Goal: Task Accomplishment & Management: Manage account settings

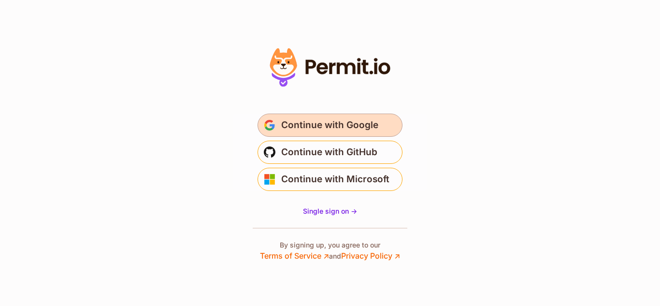
click at [336, 129] on span "Continue with Google" at bounding box center [329, 124] width 97 height 15
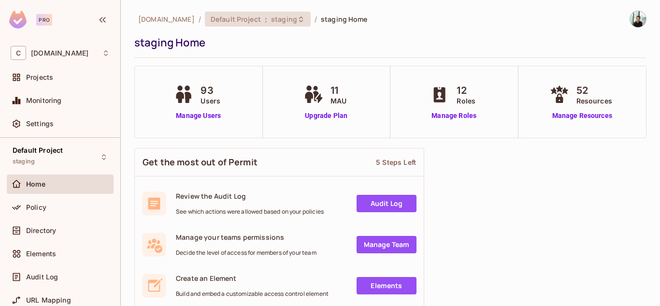
click at [297, 23] on span "staging" at bounding box center [284, 18] width 26 height 9
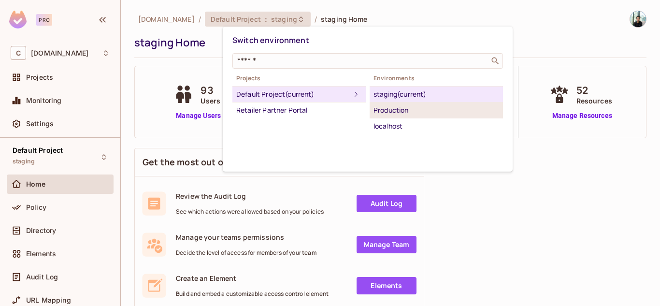
click at [387, 107] on div "Production" at bounding box center [436, 110] width 126 height 12
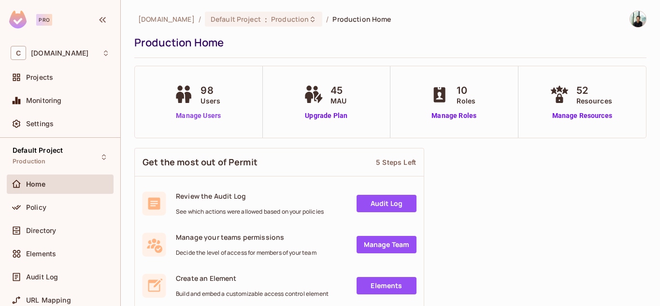
click at [192, 118] on link "Manage Users" at bounding box center [198, 116] width 54 height 10
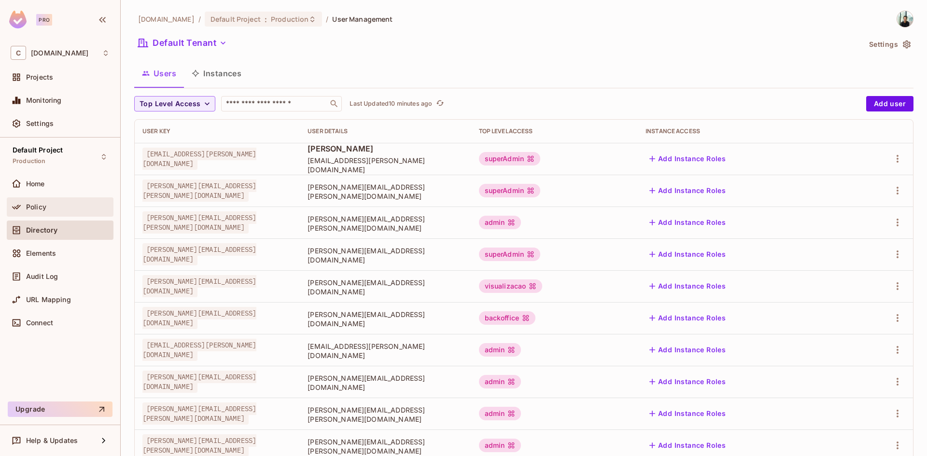
click at [25, 205] on div at bounding box center [18, 207] width 15 height 12
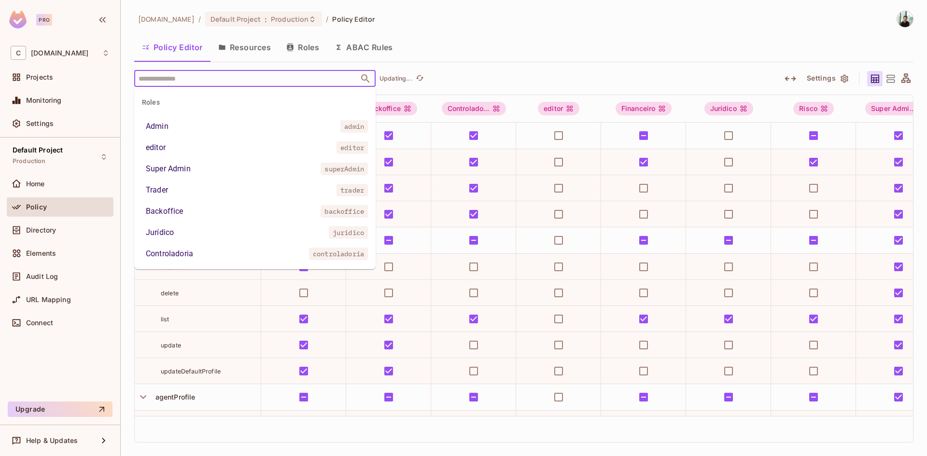
click at [192, 82] on input "text" at bounding box center [246, 78] width 221 height 17
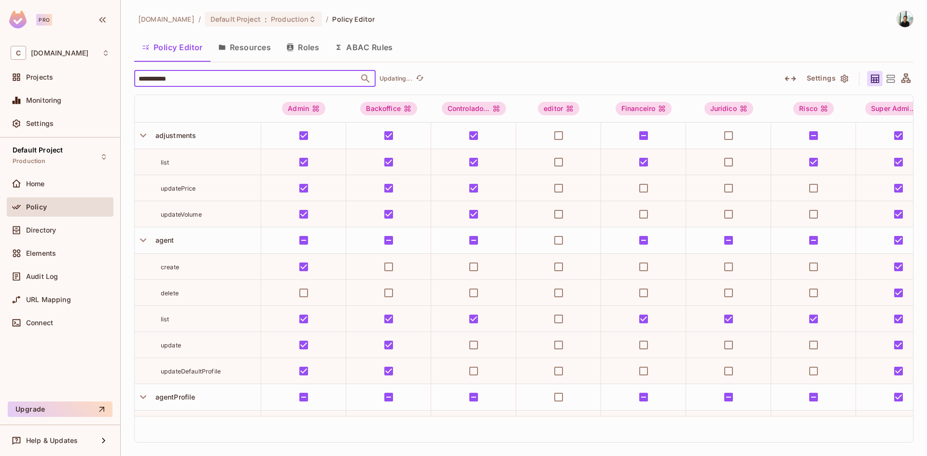
type input "**********"
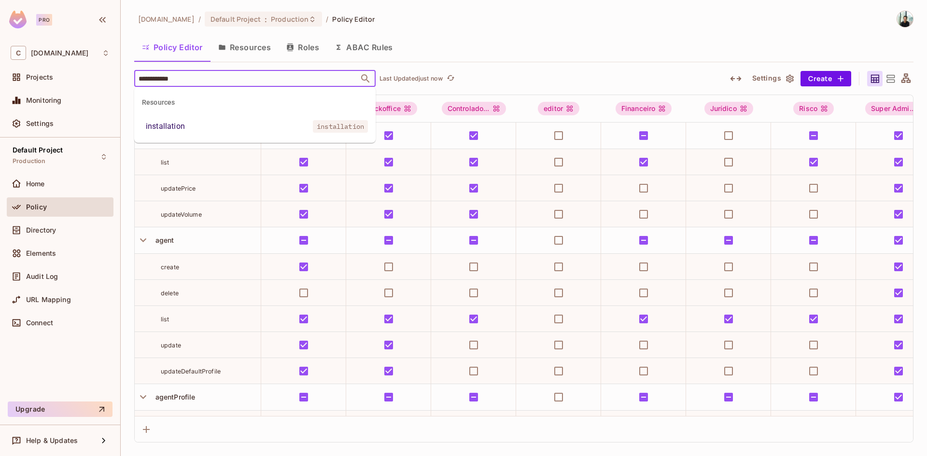
click at [334, 128] on span "installation" at bounding box center [340, 126] width 55 height 13
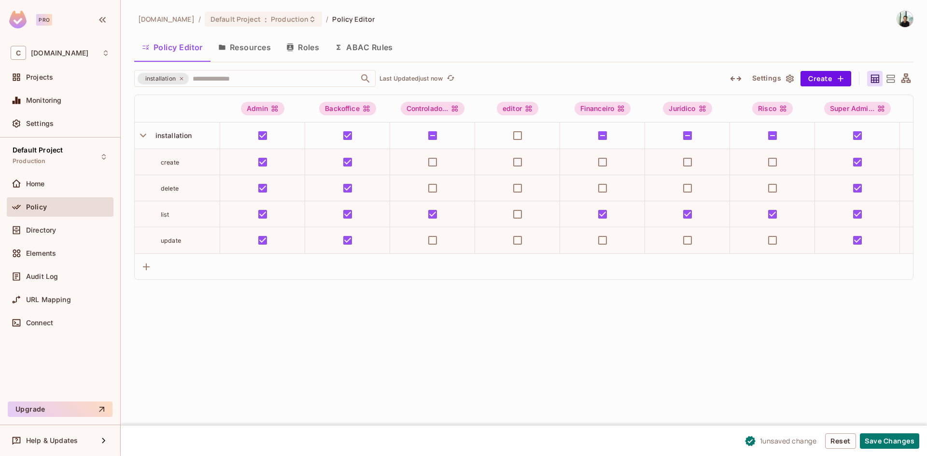
click at [659, 305] on div "[DOMAIN_NAME] / Default Project : Production / Policy Editor Policy Editor Reso…" at bounding box center [524, 228] width 807 height 456
click at [659, 305] on button "Save Changes" at bounding box center [889, 441] width 59 height 15
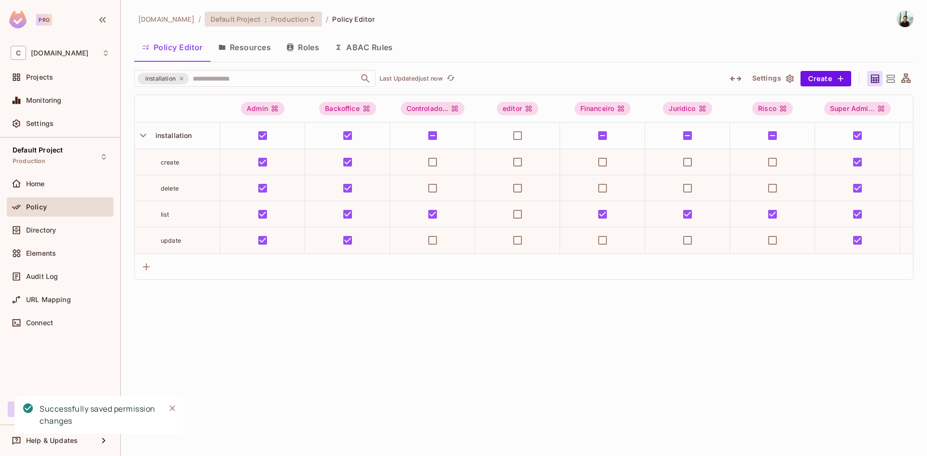
click at [316, 20] on icon at bounding box center [313, 19] width 8 height 8
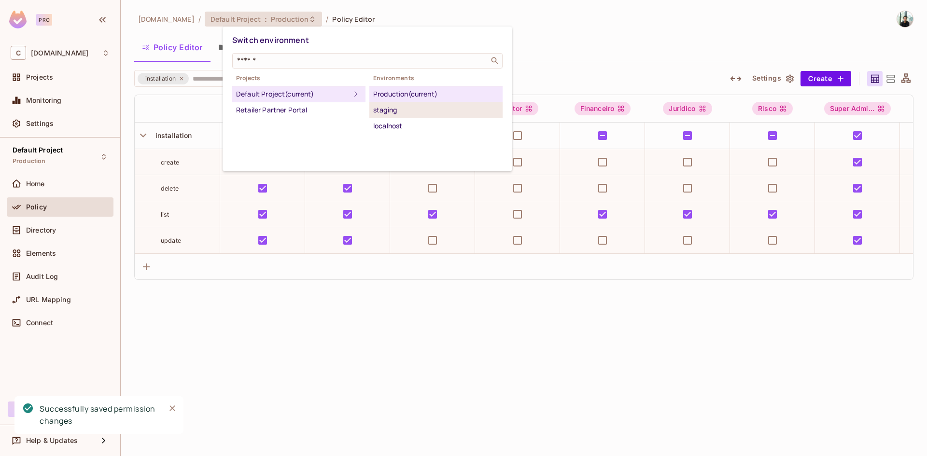
click at [379, 109] on div "staging" at bounding box center [436, 110] width 126 height 12
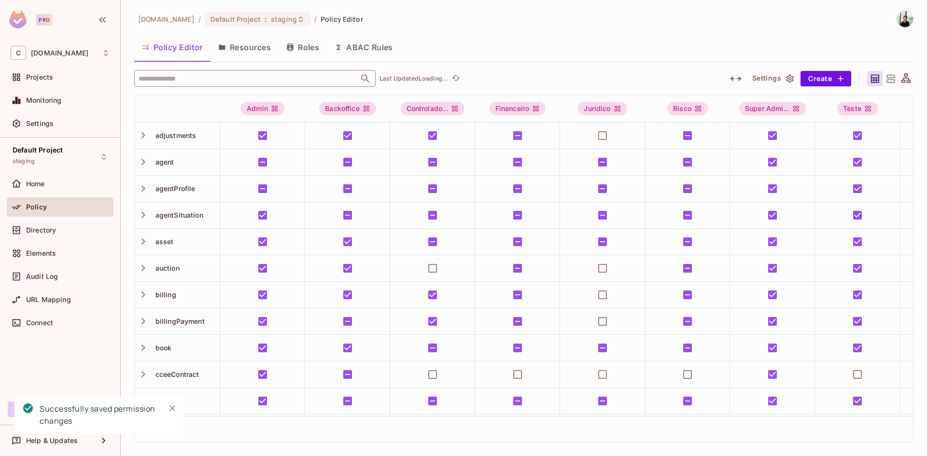
click at [190, 80] on input "text" at bounding box center [246, 78] width 221 height 17
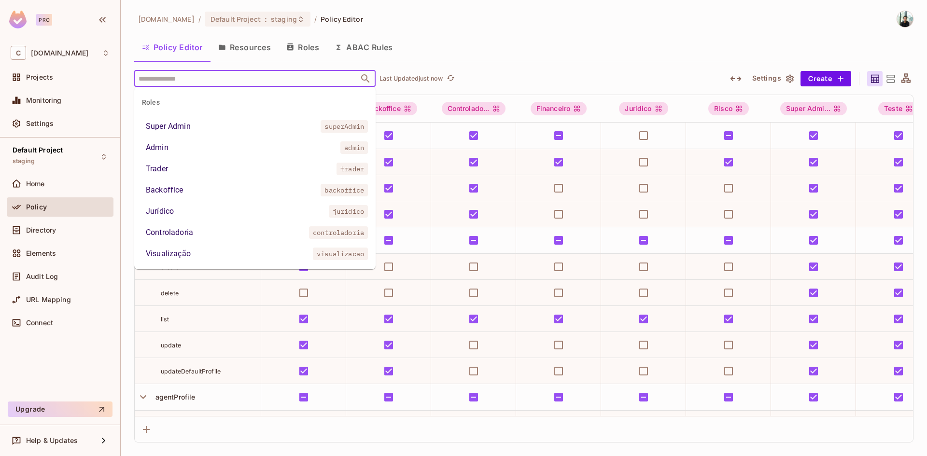
click at [198, 75] on input "text" at bounding box center [246, 78] width 221 height 17
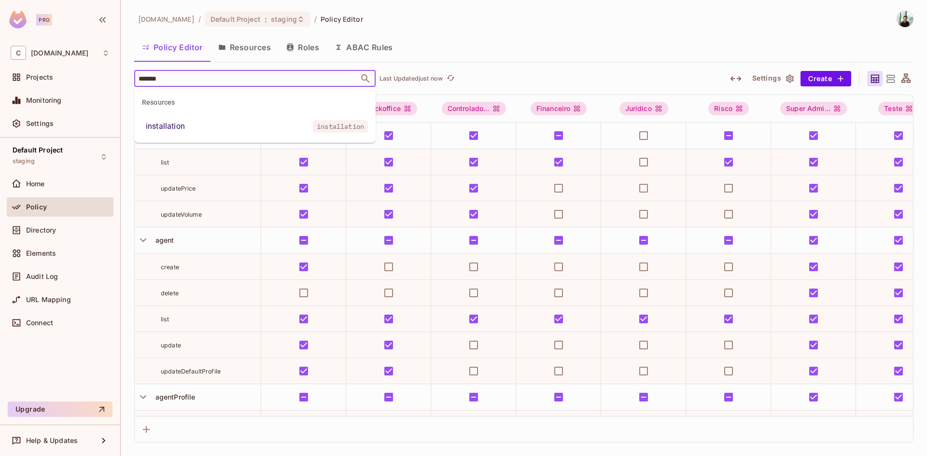
type input "********"
click at [201, 128] on li "installation installation" at bounding box center [254, 126] width 241 height 17
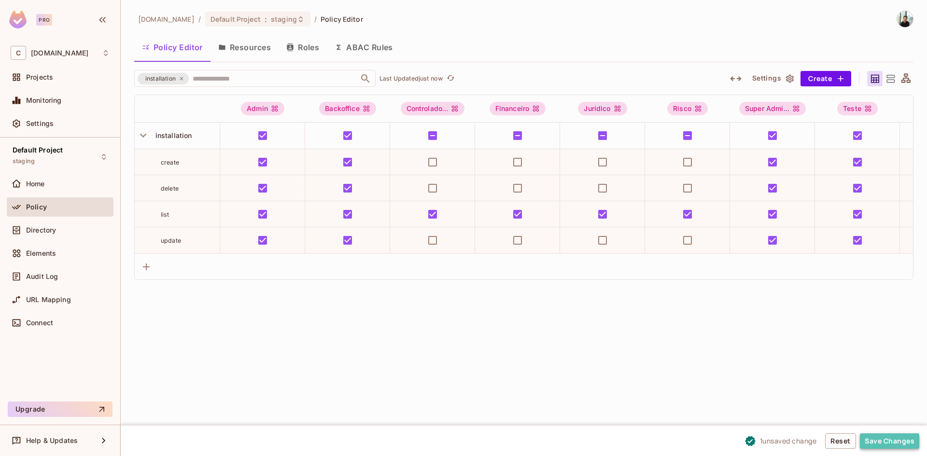
click at [659, 305] on button "Save Changes" at bounding box center [889, 441] width 59 height 15
click at [385, 305] on div "[DOMAIN_NAME] / Default Project : staging / Policy Editor Policy Editor Resourc…" at bounding box center [524, 228] width 807 height 456
